Goal: Find specific page/section: Find specific page/section

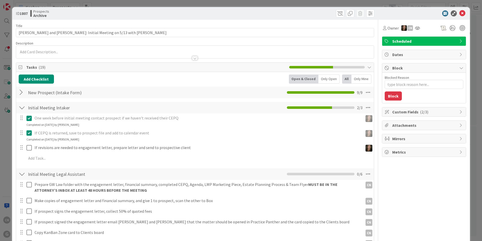
type textarea "x"
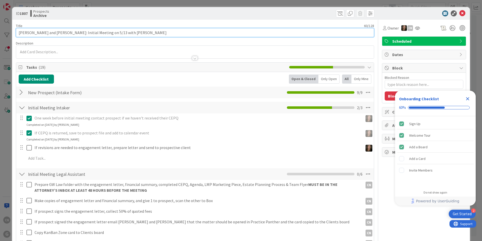
click at [124, 33] on input "Johnson, Walter and Jean: Initial Meeting on 5/13 with Chris" at bounding box center [195, 32] width 359 height 9
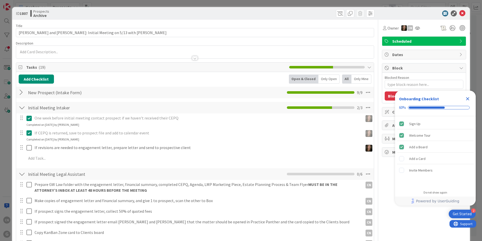
click at [469, 98] on icon "Close Checklist" at bounding box center [468, 98] width 3 height 3
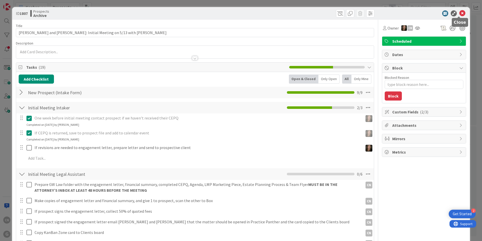
click at [461, 13] on icon at bounding box center [463, 13] width 6 height 6
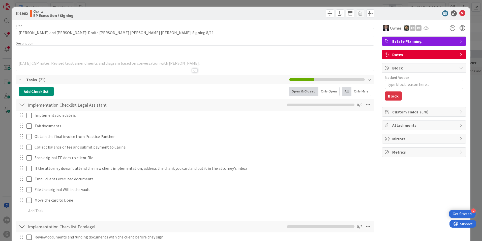
type textarea "x"
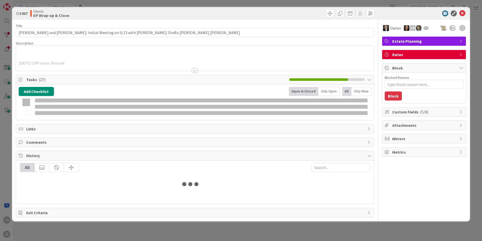
type input "[PERSON_NAME]"
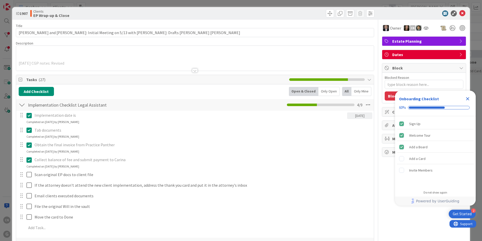
click at [97, 63] on div at bounding box center [195, 64] width 358 height 13
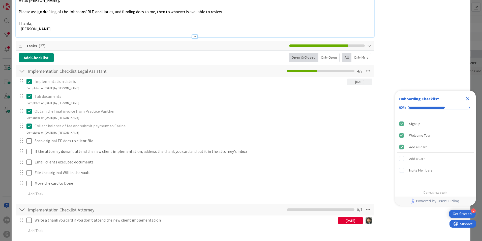
scroll to position [227, 0]
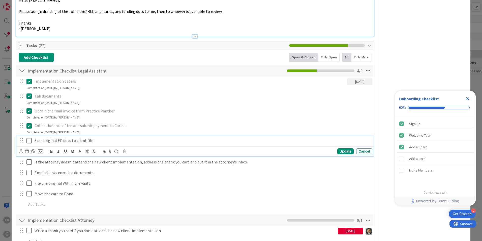
click at [29, 138] on icon at bounding box center [30, 141] width 8 height 6
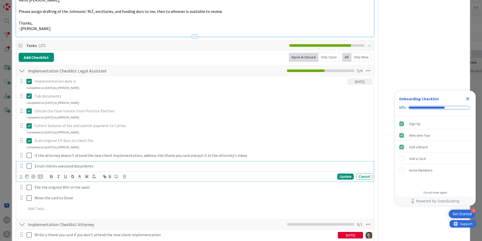
click at [31, 163] on icon at bounding box center [30, 166] width 8 height 6
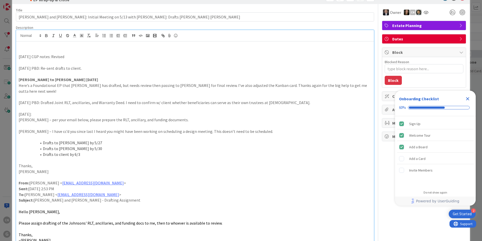
scroll to position [0, 0]
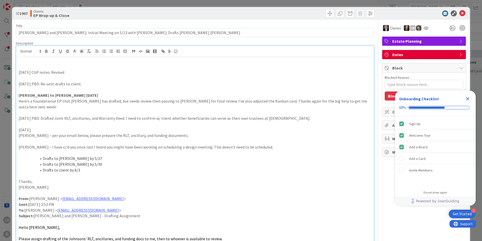
click at [469, 99] on icon "Close Checklist" at bounding box center [468, 99] width 6 height 6
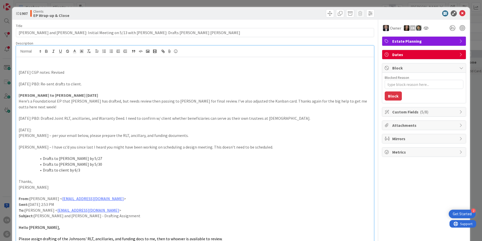
click at [28, 67] on p at bounding box center [195, 67] width 353 height 6
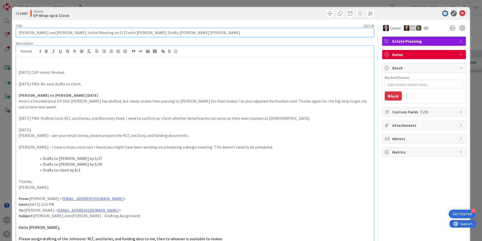
click at [159, 33] on input "Johnson, Walter and Jean: Initial Meeting on 5/13 with Paul: Drafts Paul Joel B…" at bounding box center [195, 32] width 359 height 9
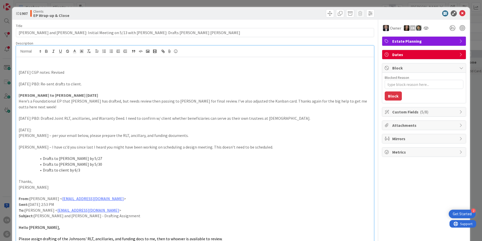
click at [174, 67] on p at bounding box center [195, 67] width 353 height 6
type textarea "x"
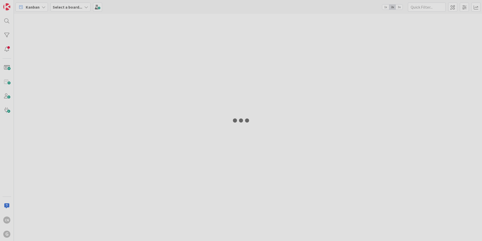
type input "[PERSON_NAME]"
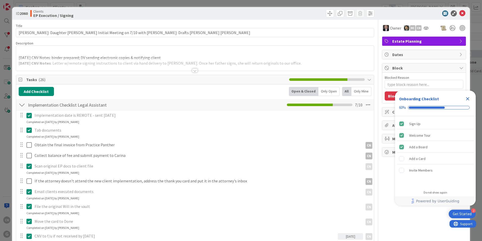
click at [75, 53] on p at bounding box center [195, 52] width 353 height 6
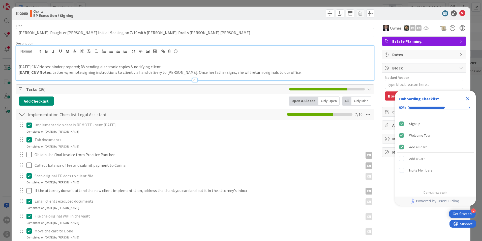
click at [48, 64] on p "2025-07-28 CNV Notes: binder prepared; DV sending electronic copies & notifying…" at bounding box center [195, 67] width 353 height 6
click at [21, 62] on p at bounding box center [195, 61] width 353 height 6
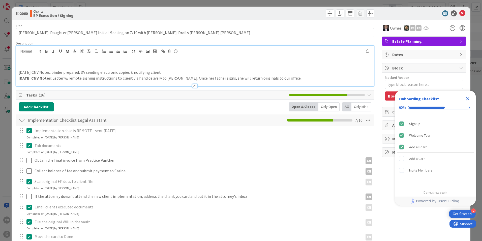
type textarea "x"
click at [116, 67] on p "2025-08-21 CNV Notes: spoke to DV and asked her to f/u re email from Tiffany st…" at bounding box center [195, 67] width 353 height 6
click at [231, 67] on p "2025-08-21 CNV Notes: spoke to DV and asked her to f/u re 7.30.25 email from Ti…" at bounding box center [195, 67] width 353 height 6
click at [34, 63] on p at bounding box center [195, 61] width 353 height 6
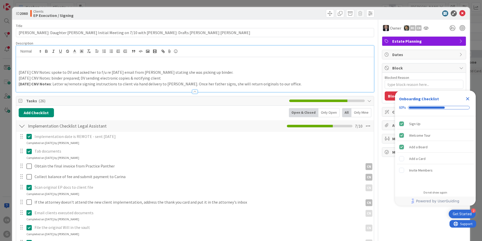
click at [469, 99] on icon "Close Checklist" at bounding box center [468, 98] width 3 height 3
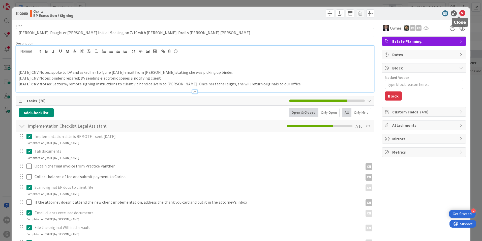
click at [461, 14] on icon at bounding box center [463, 13] width 6 height 6
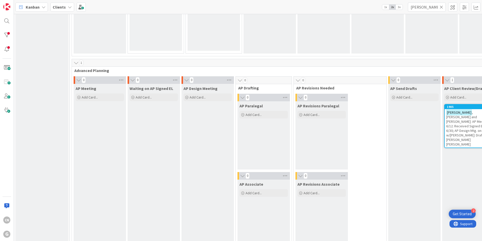
scroll to position [328, 0]
click at [447, 122] on span ", [PERSON_NAME] and [PERSON_NAME]: AP Meeting 6/12: Received Signed EL 6/30; AP…" at bounding box center [468, 128] width 43 height 36
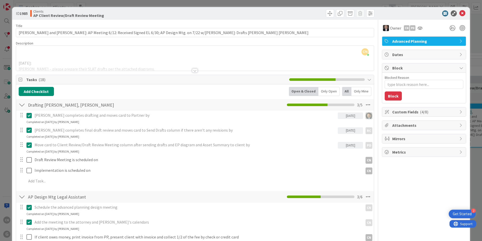
click at [194, 71] on div at bounding box center [195, 70] width 6 height 4
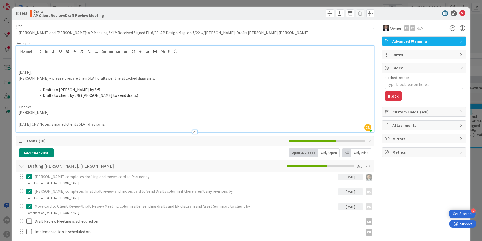
type textarea "x"
